Goal: Task Accomplishment & Management: Manage account settings

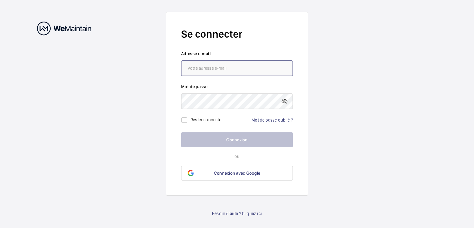
click at [216, 71] on input "email" at bounding box center [237, 67] width 112 height 15
type input "[PERSON_NAME][EMAIL_ADDRESS][DOMAIN_NAME]"
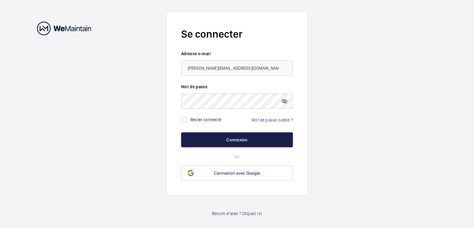
click at [230, 136] on button "Connexion" at bounding box center [237, 139] width 112 height 15
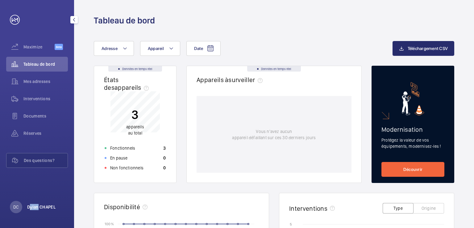
drag, startPoint x: 30, startPoint y: 210, endPoint x: 39, endPoint y: 207, distance: 9.9
click at [39, 207] on div "[PERSON_NAME] CHAPEL" at bounding box center [33, 207] width 46 height 12
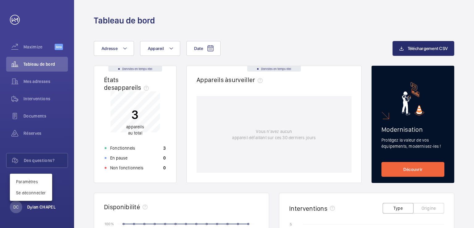
click at [39, 207] on div at bounding box center [237, 114] width 474 height 228
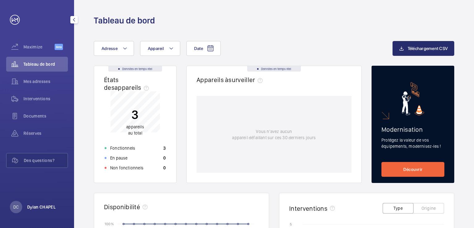
click at [39, 207] on p "Dylan CHAPEL" at bounding box center [41, 207] width 28 height 6
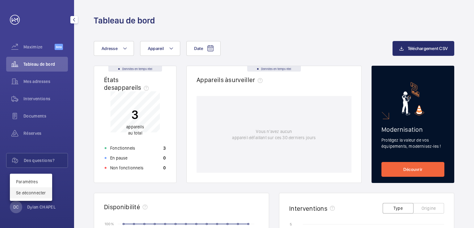
click at [33, 195] on p "Se déconnecter" at bounding box center [31, 193] width 30 height 6
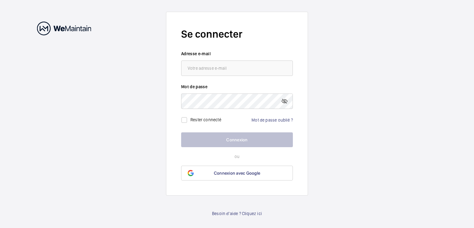
click at [107, 69] on wm-front-auth-container "Se connecter Adresse e-mail Mot de passe Rester connecté Mot de passe oublié ? …" at bounding box center [237, 114] width 474 height 228
